Goal: Task Accomplishment & Management: Manage account settings

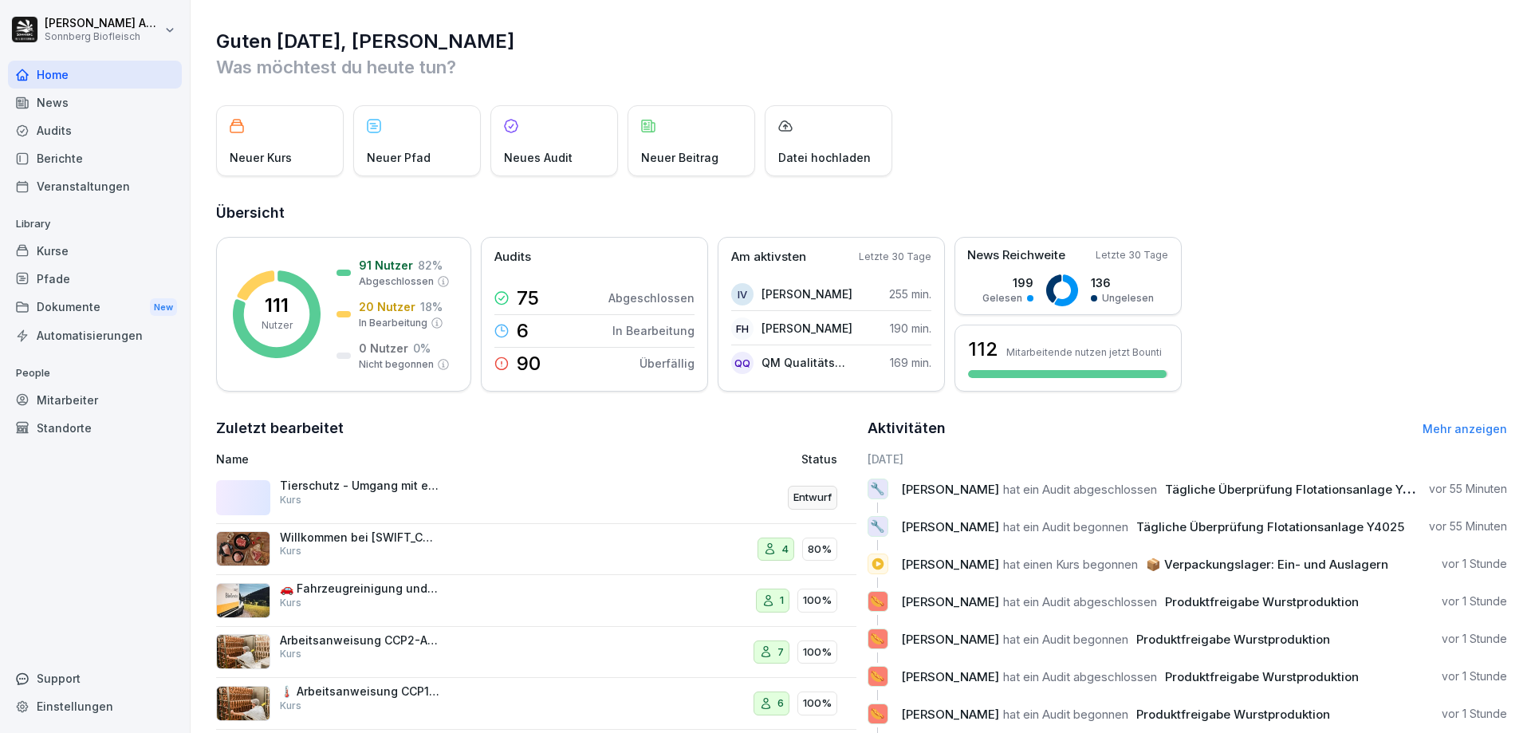
drag, startPoint x: 81, startPoint y: 183, endPoint x: 145, endPoint y: 176, distance: 64.1
click at [81, 183] on div "Veranstaltungen" at bounding box center [95, 186] width 174 height 28
click at [69, 289] on div "Pfade" at bounding box center [95, 279] width 174 height 28
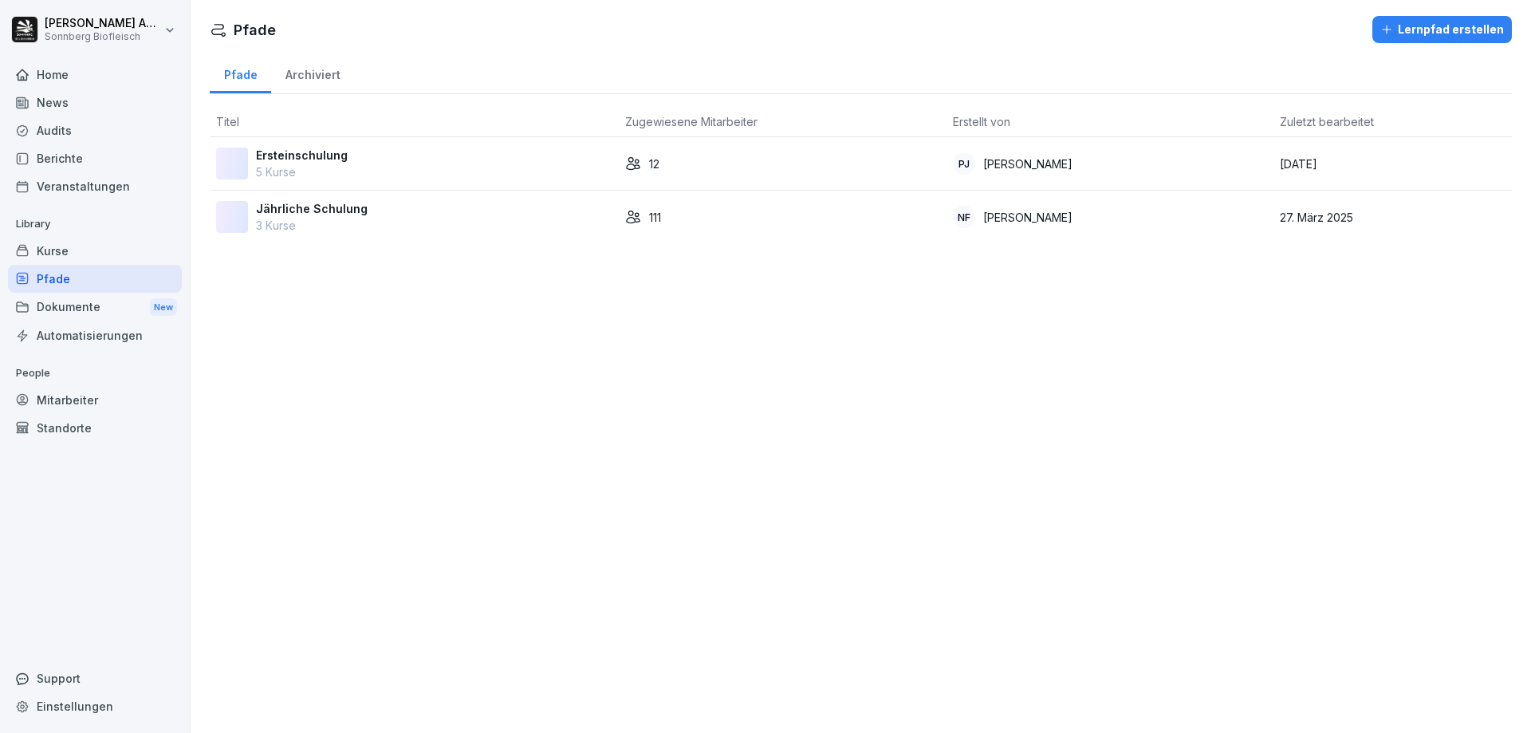
click at [317, 215] on p "Jährliche Schulung" at bounding box center [312, 208] width 112 height 17
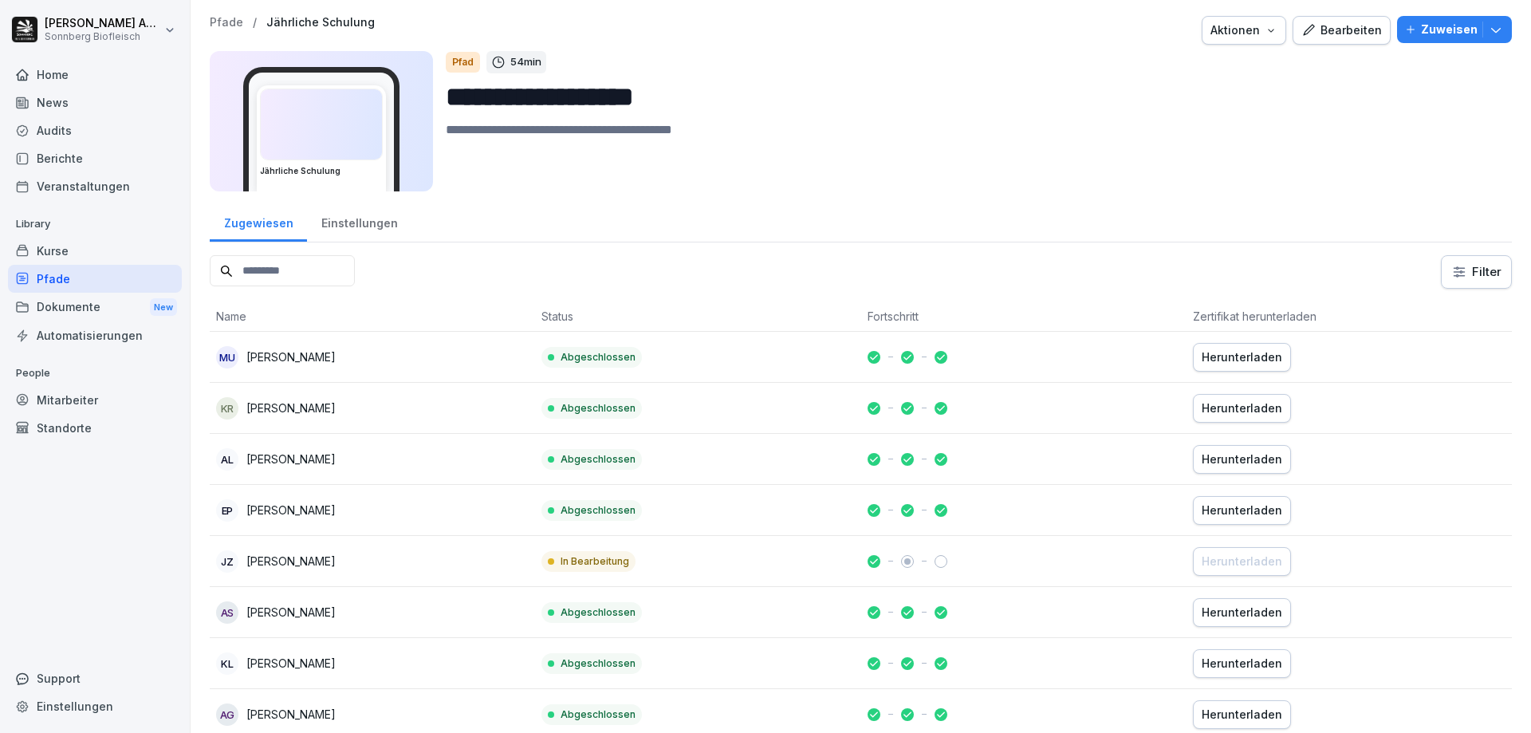
click at [1467, 270] on html "**********" at bounding box center [765, 366] width 1531 height 733
click at [1104, 261] on html "**********" at bounding box center [765, 366] width 1531 height 733
click at [367, 217] on div "Einstellungen" at bounding box center [359, 221] width 104 height 41
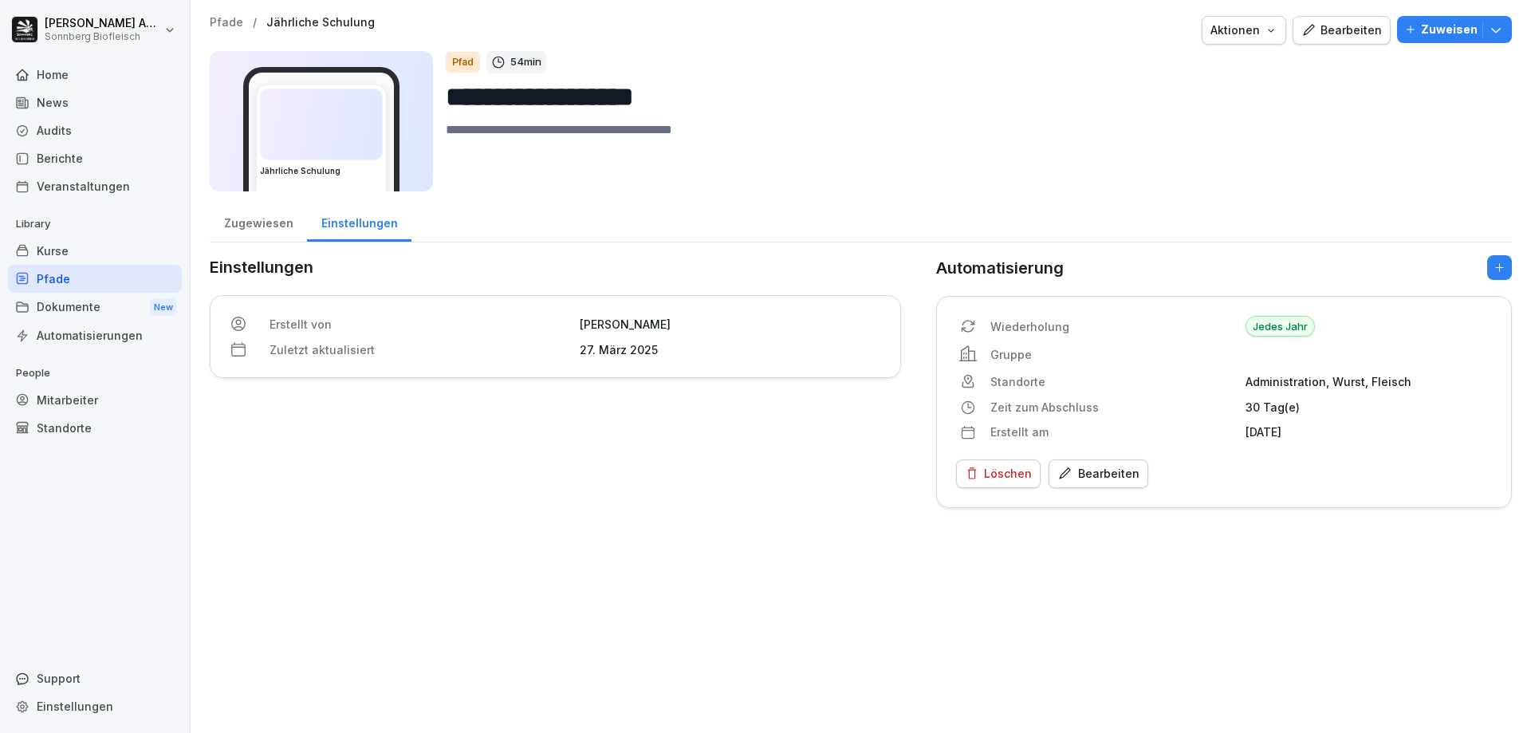
click at [253, 227] on div "Zugewiesen" at bounding box center [258, 221] width 97 height 41
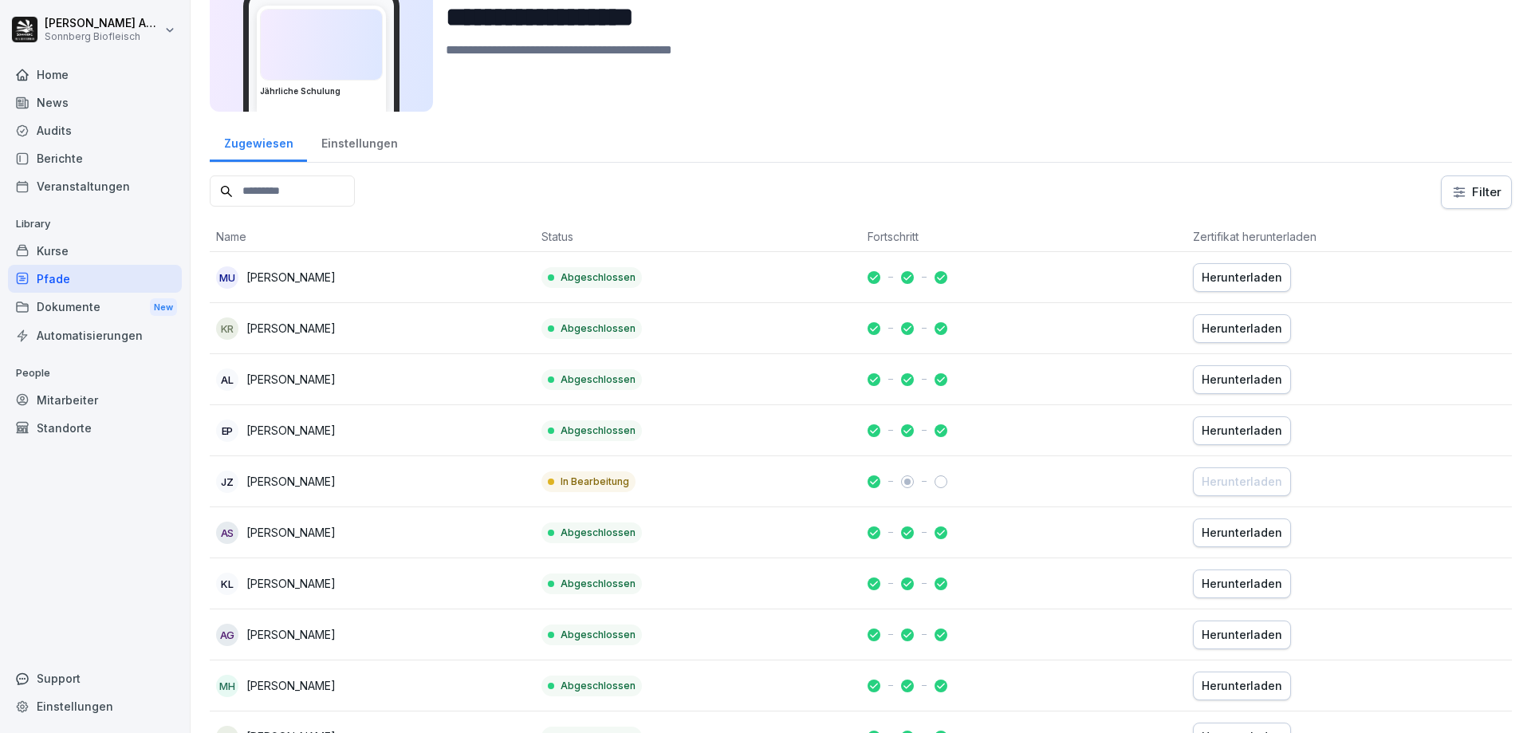
scroll to position [160, 0]
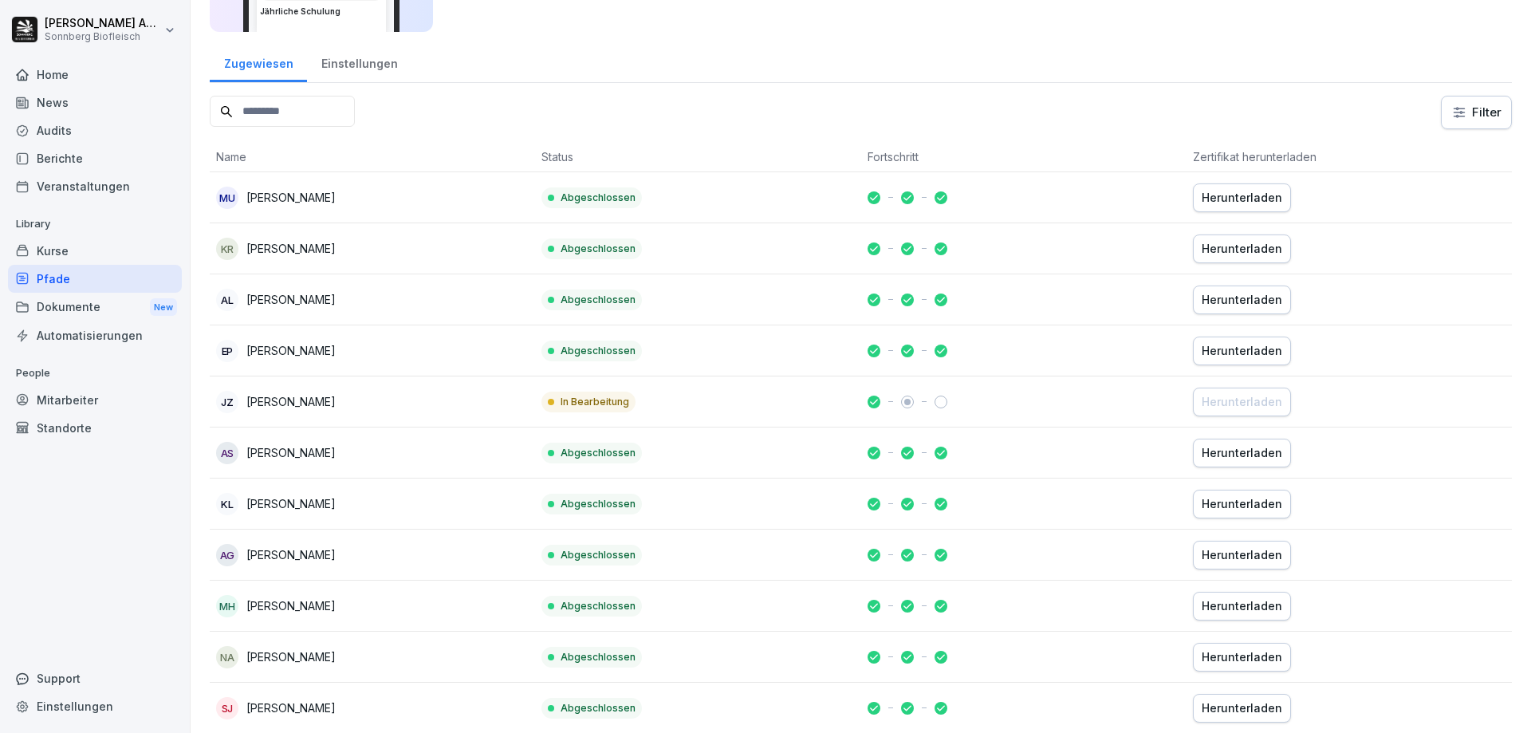
click at [1363, 398] on td "Herunterladen" at bounding box center [1349, 401] width 325 height 51
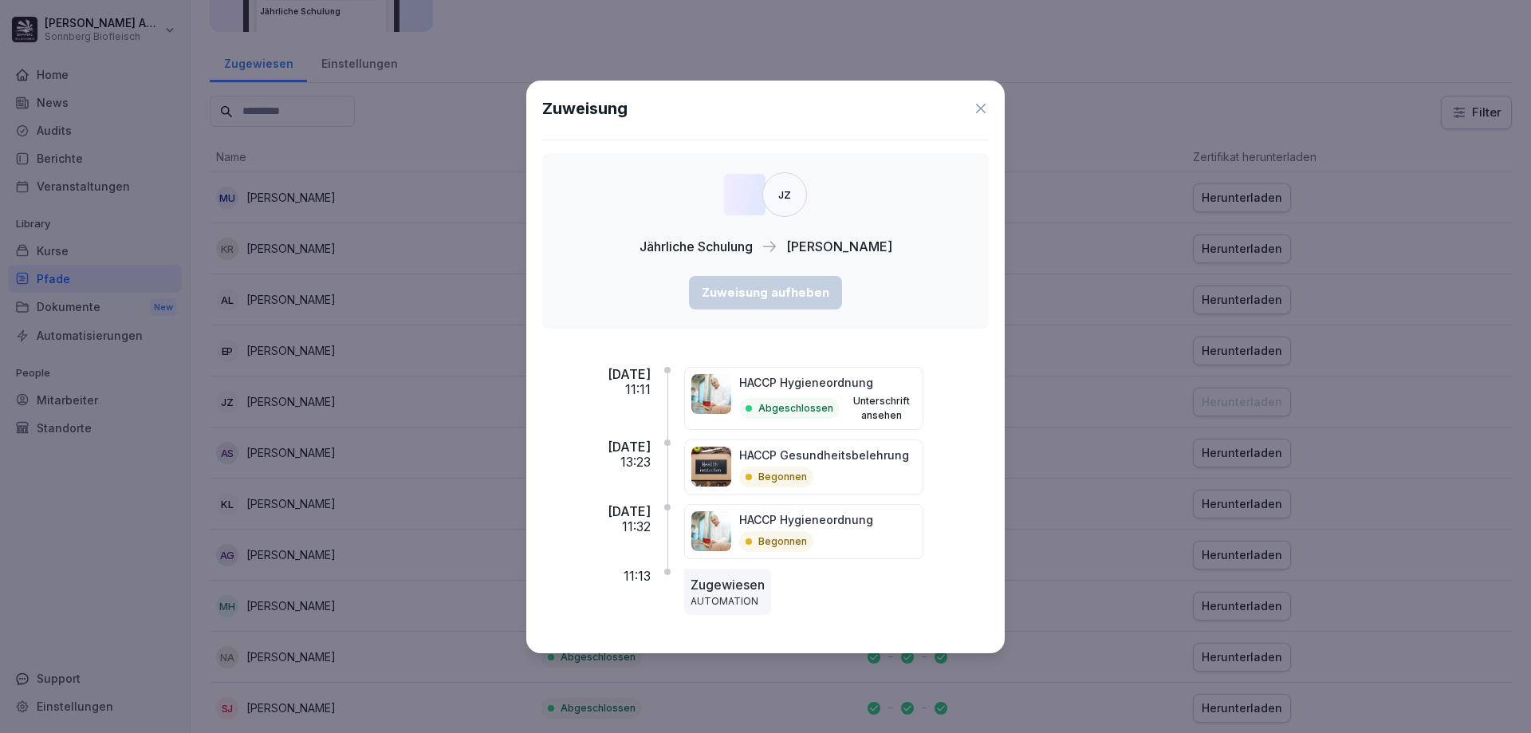
click at [980, 109] on icon at bounding box center [981, 109] width 10 height 10
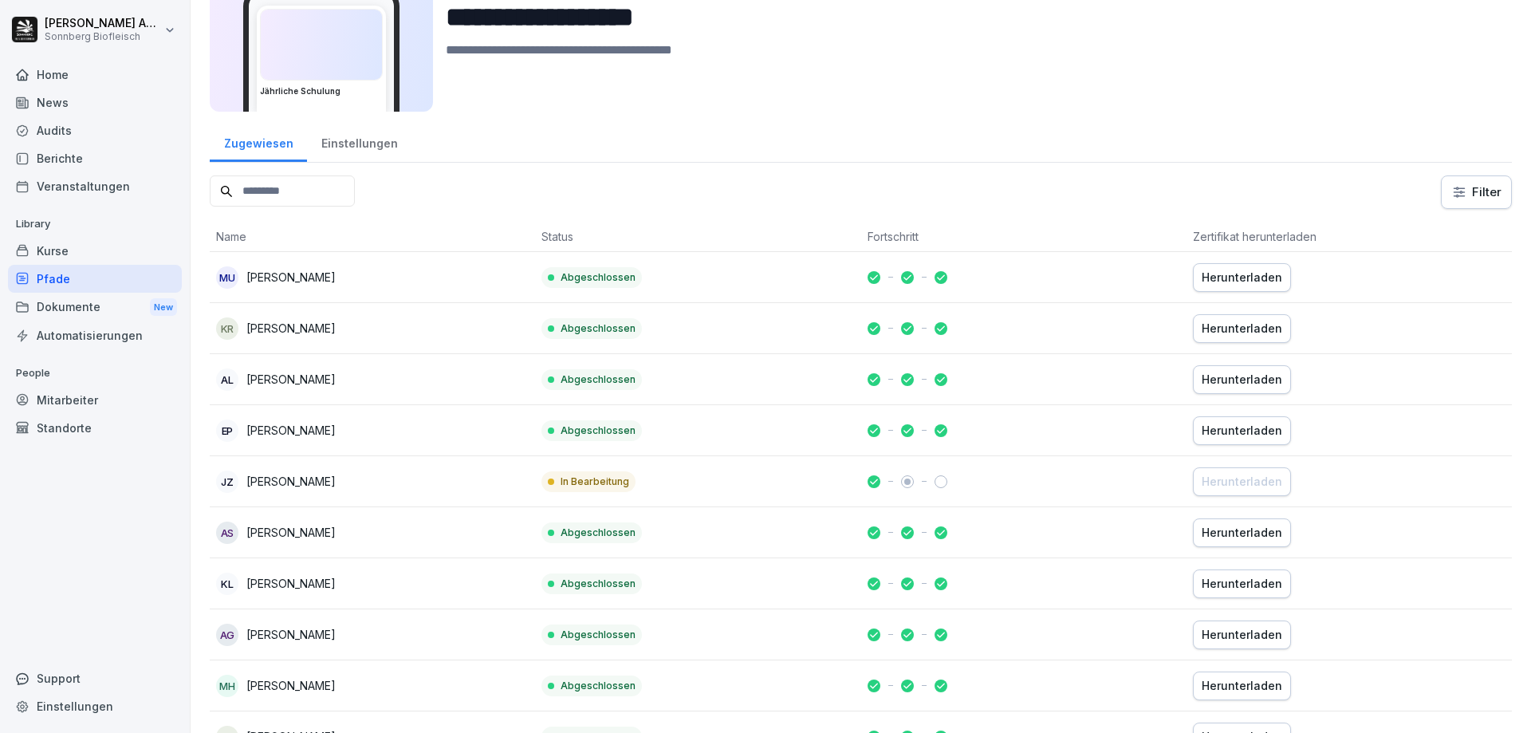
scroll to position [239, 0]
